Goal: Check status: Check status

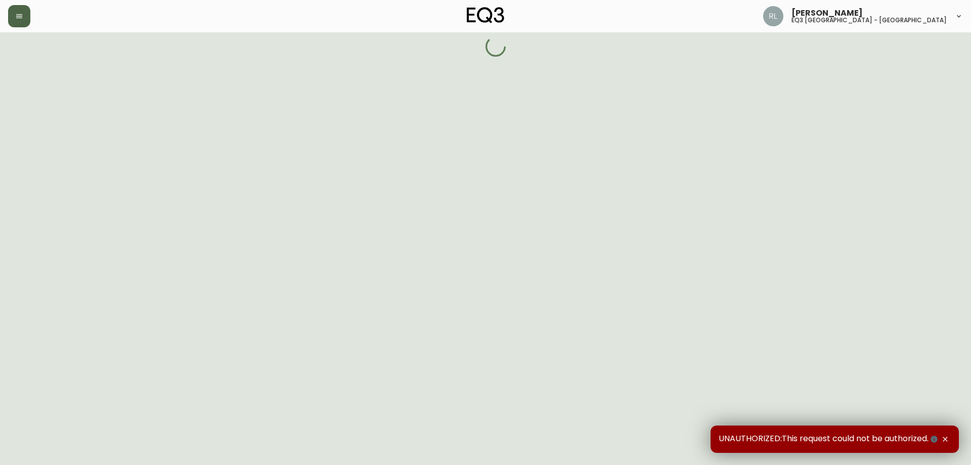
click at [24, 14] on button "button" at bounding box center [19, 16] width 22 height 22
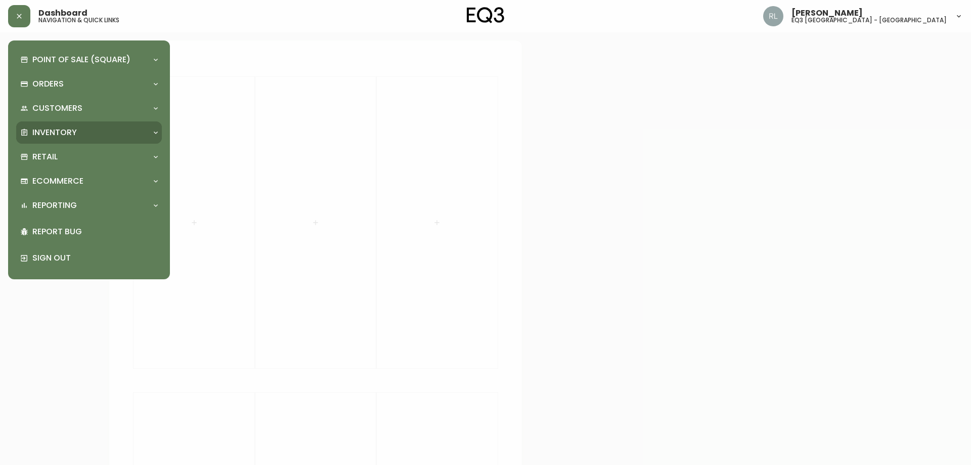
click at [71, 127] on p "Inventory" at bounding box center [54, 132] width 45 height 11
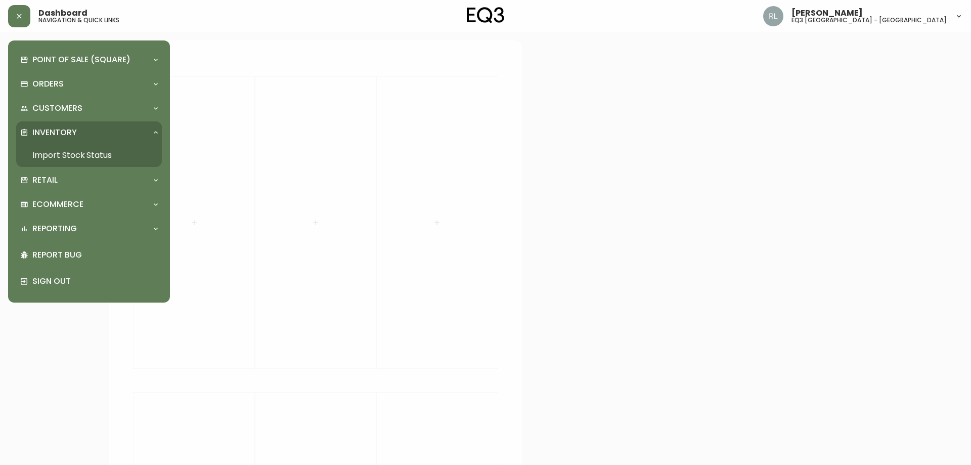
click at [74, 154] on link "Import Stock Status" at bounding box center [89, 155] width 146 height 23
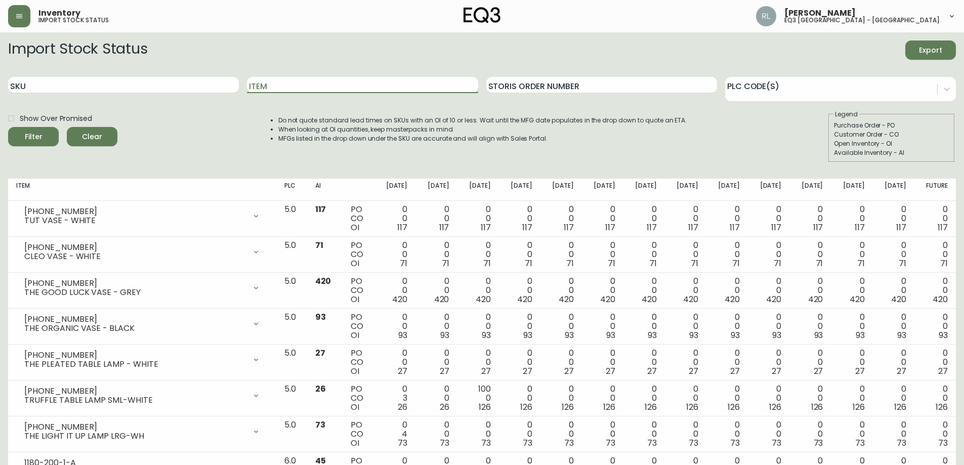
click at [276, 81] on input "Item" at bounding box center [362, 85] width 231 height 16
type input "[PERSON_NAME]"
click at [8, 127] on button "Filter" at bounding box center [33, 136] width 51 height 19
